Goal: Find contact information: Find contact information

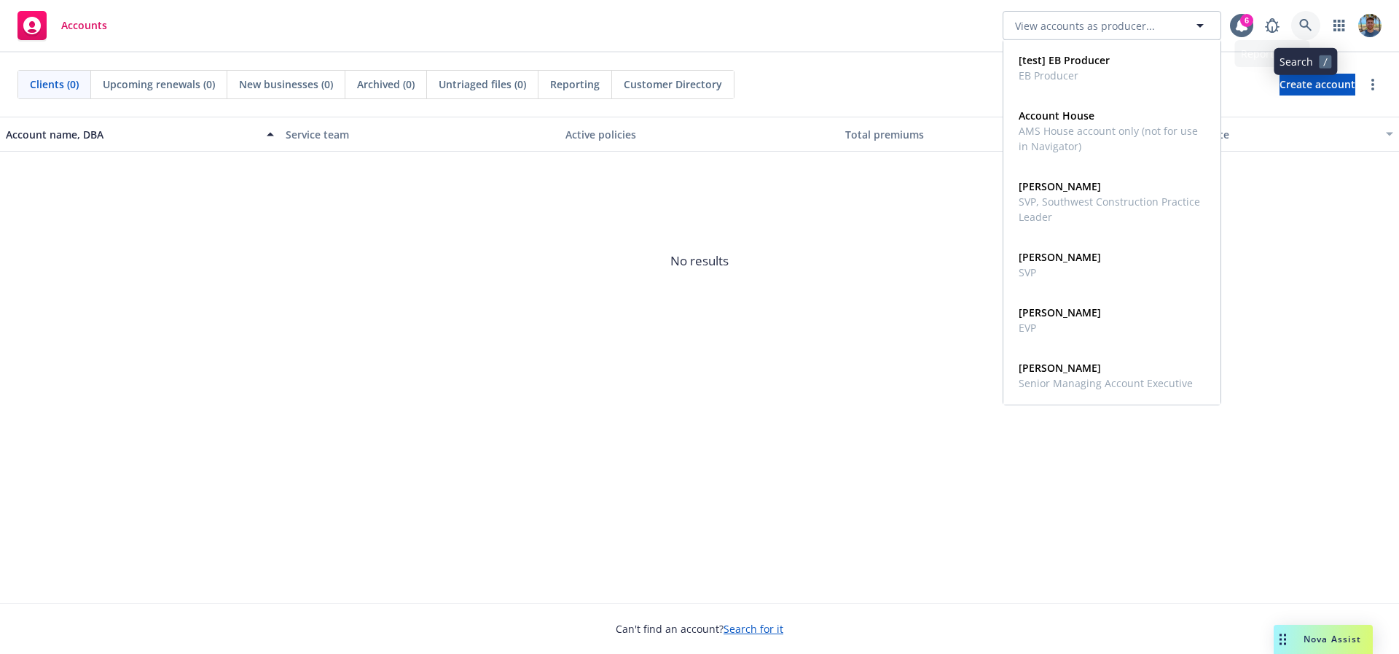
click at [1295, 29] on link at bounding box center [1306, 25] width 29 height 29
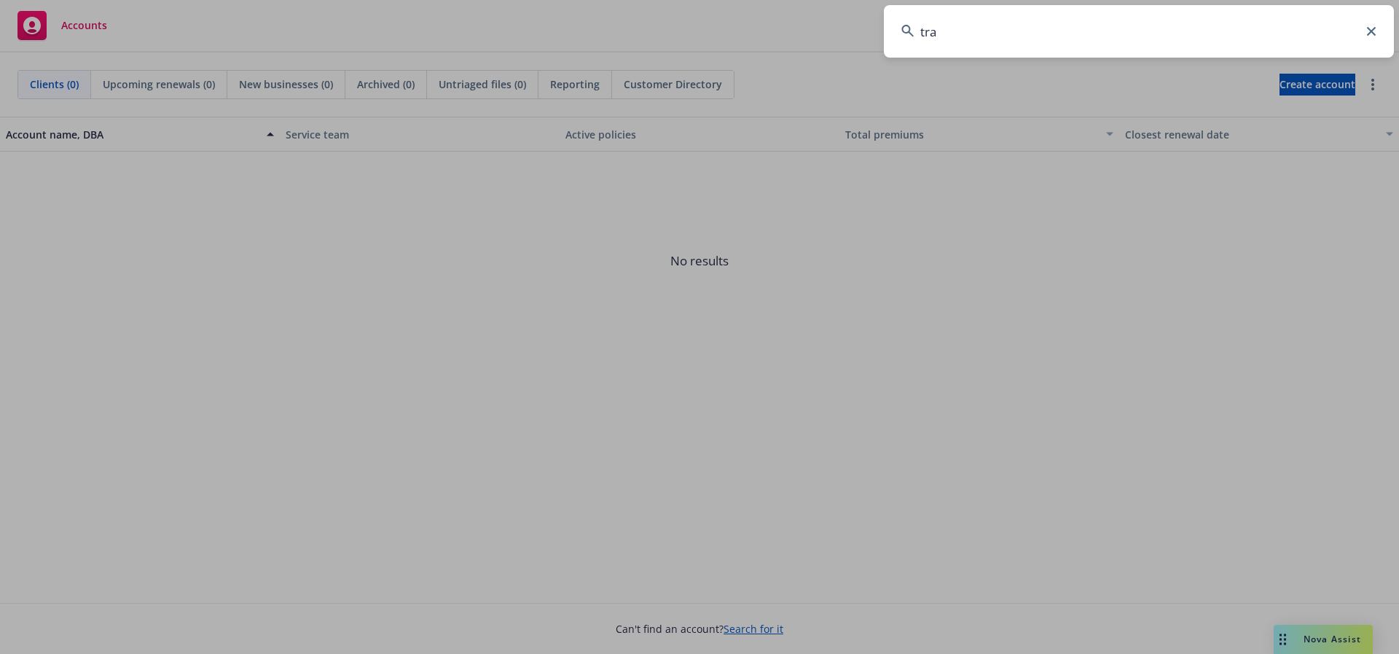
type input "trad"
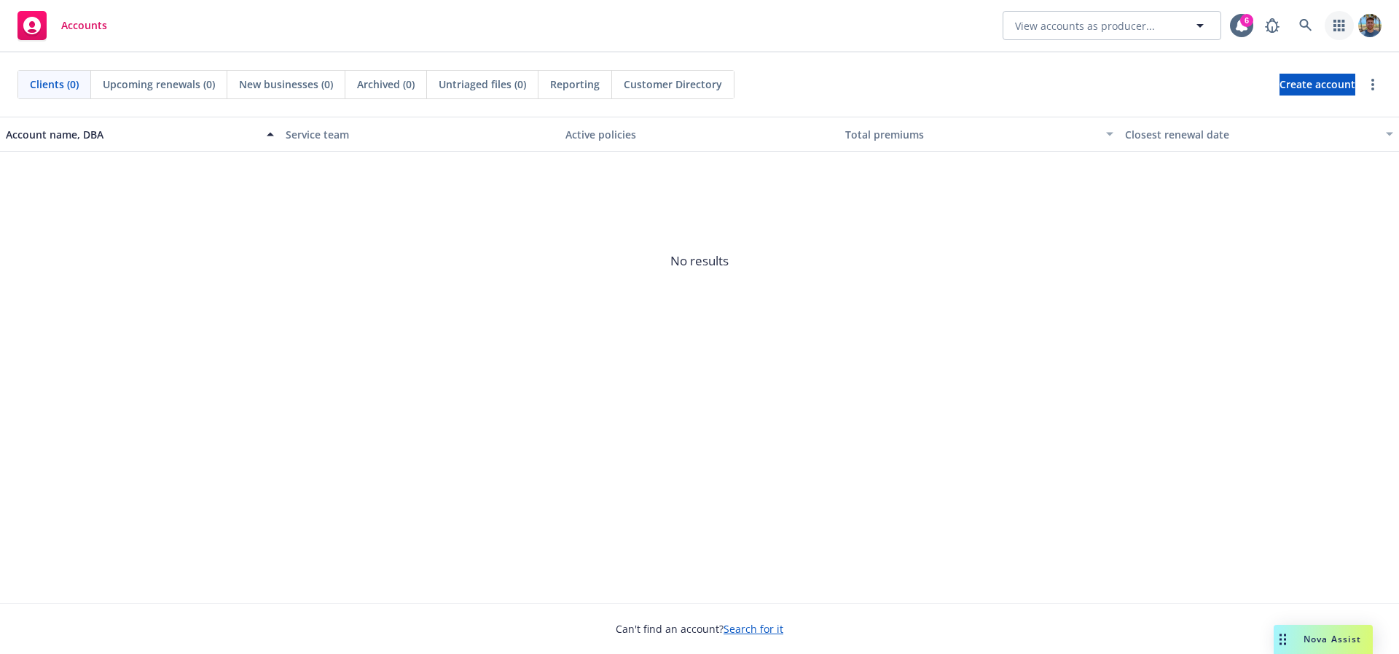
click at [1332, 25] on link "button" at bounding box center [1339, 25] width 29 height 29
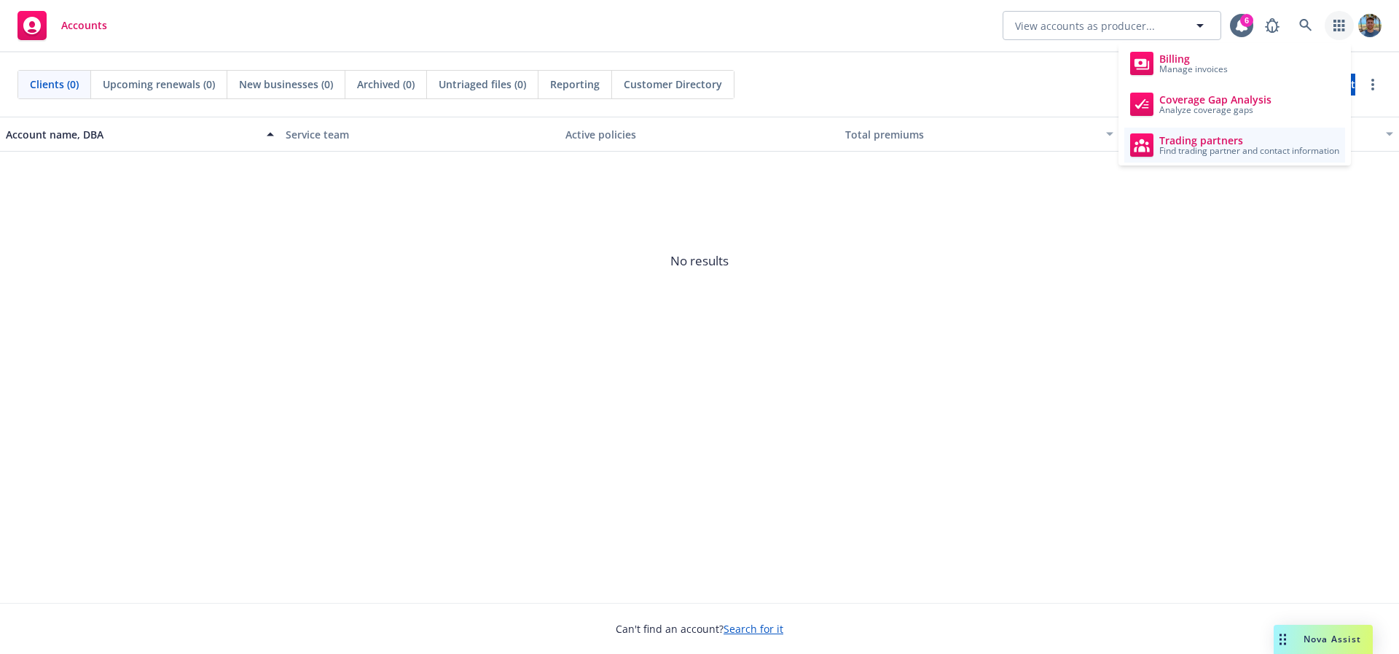
click at [1200, 147] on span "Find trading partner and contact information" at bounding box center [1250, 151] width 180 height 9
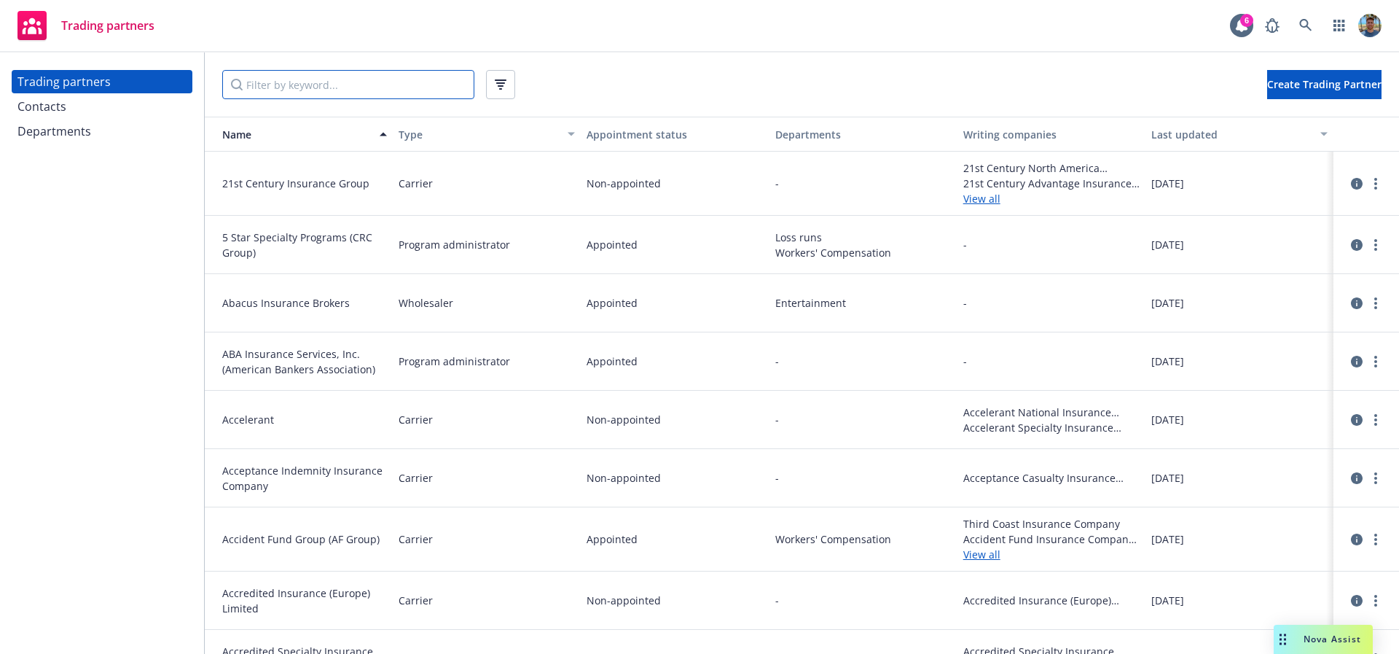
click at [420, 78] on input "Filter by keyword..." at bounding box center [348, 84] width 252 height 29
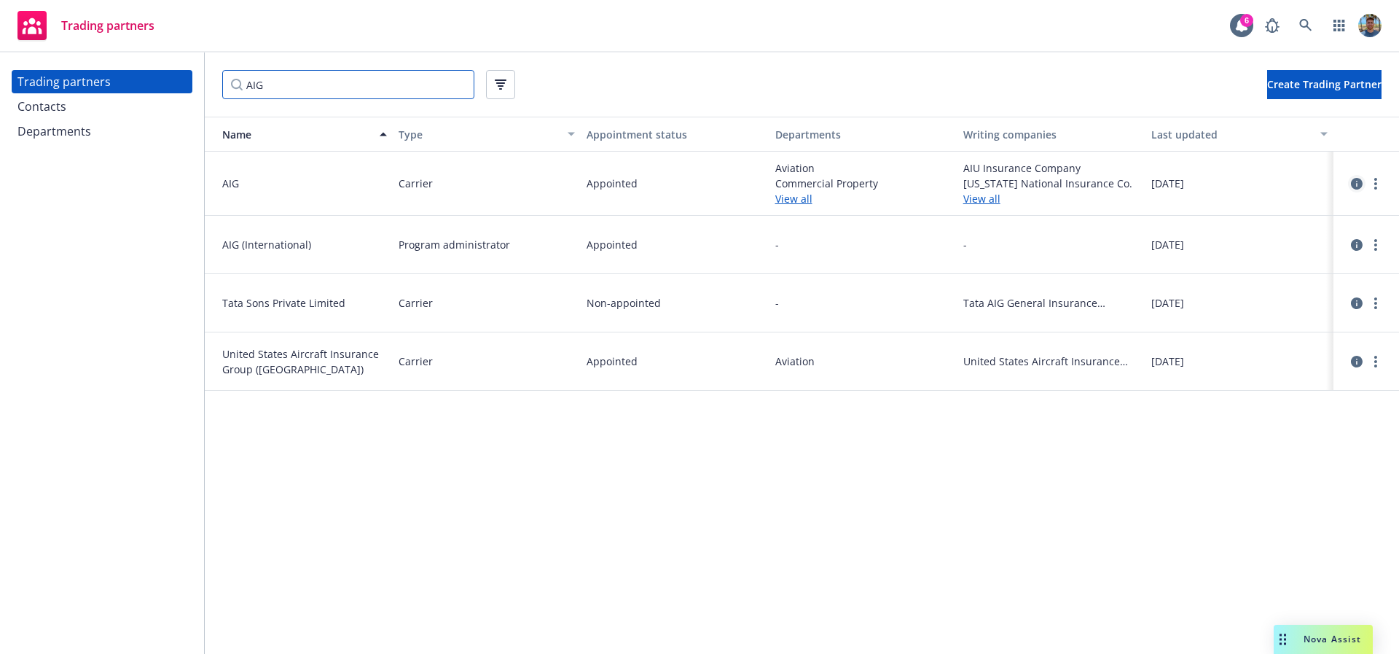
type input "AIG"
click at [1359, 179] on icon "circleInformation" at bounding box center [1357, 184] width 12 height 12
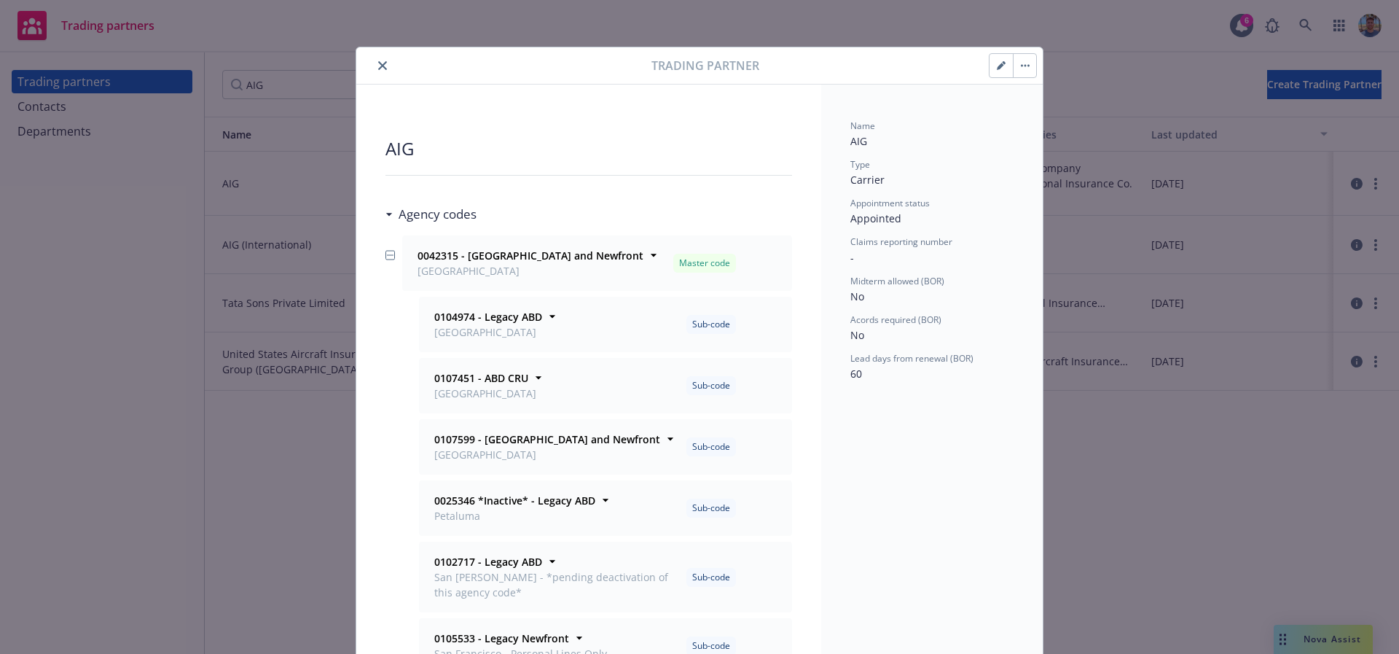
click at [606, 150] on div "AIG" at bounding box center [589, 148] width 407 height 23
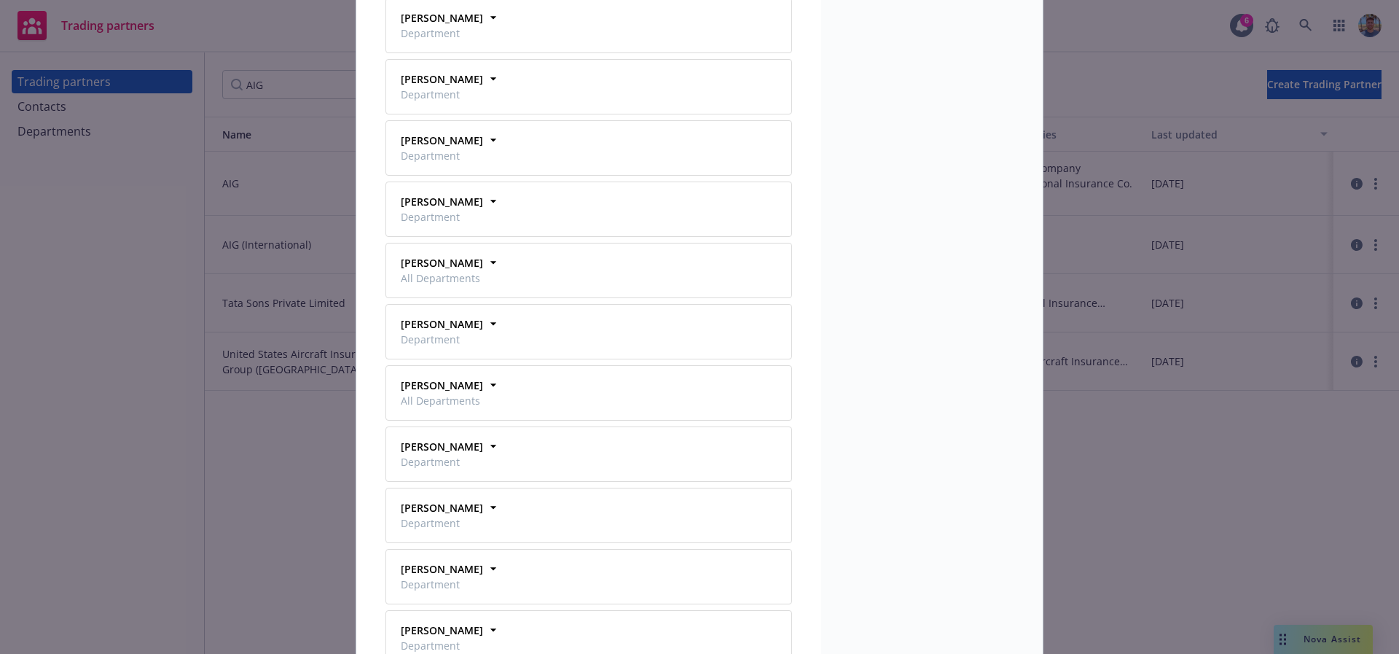
scroll to position [3214, 0]
